Goal: Find specific page/section: Find specific page/section

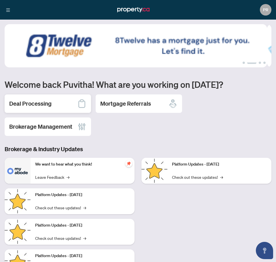
click at [49, 101] on h2 "Deal Processing" at bounding box center [30, 104] width 42 height 8
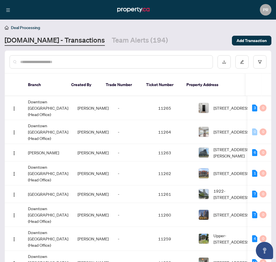
click at [127, 49] on main "Deal Processing [DOMAIN_NAME] - Transactions Team Alerts (194) Add Transaction …" at bounding box center [138, 131] width 276 height 262
click at [127, 45] on link "Team Alerts (194)" at bounding box center [140, 40] width 56 height 10
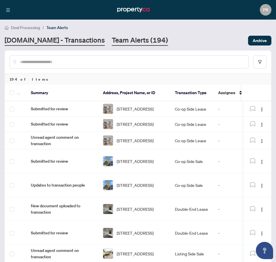
click at [72, 43] on link "[DOMAIN_NAME] - Transactions" at bounding box center [55, 40] width 100 height 10
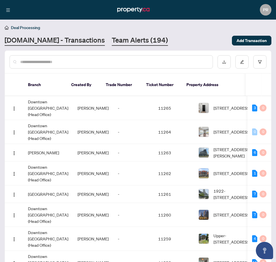
click at [112, 43] on link "Team Alerts (194)" at bounding box center [140, 40] width 56 height 10
